Goal: Transaction & Acquisition: Purchase product/service

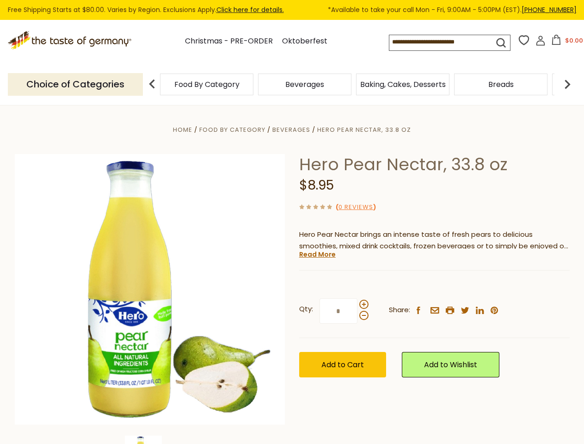
click at [292, 222] on div "Home Food By Category [GEOGRAPHIC_DATA] Hero Pear Nectar, 33.8 oz Hero Pear Nec…" at bounding box center [292, 302] width 569 height 356
click at [443, 43] on input at bounding box center [434, 41] width 88 height 13
click at [566, 43] on button "$0.00" at bounding box center [567, 42] width 39 height 14
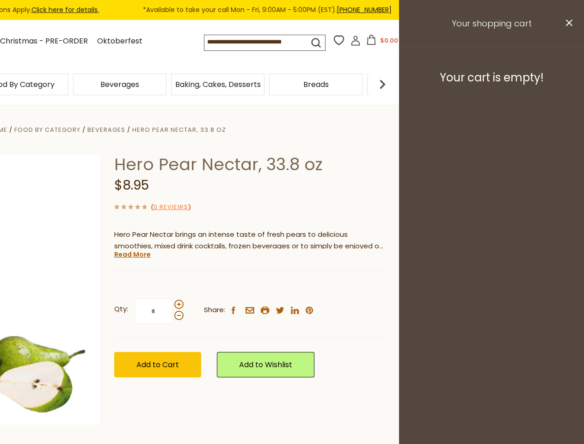
click at [169, 84] on div "Beverages" at bounding box center [120, 85] width 98 height 22
click at [568, 84] on h3 "Your cart is empty!" at bounding box center [492, 78] width 162 height 14
click at [292, 275] on div "Hero Pear Nectar, 33.8 oz $8.95 ( 0 Reviews ) Hero Pear Nectar brings an intens…" at bounding box center [249, 276] width 271 height 244
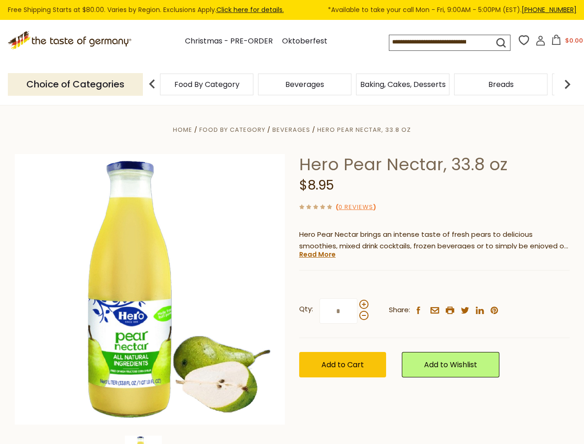
click at [150, 440] on div "Home Food By Category [GEOGRAPHIC_DATA] Hero Pear Nectar, 33.8 oz Hero Pear Nec…" at bounding box center [292, 302] width 569 height 356
click at [317, 254] on div "Hero Pear Nectar, 33.8 oz $8.95 ( 0 Reviews ) Hero Pear Nectar brings an intens…" at bounding box center [434, 276] width 271 height 244
